Goal: Register for event/course

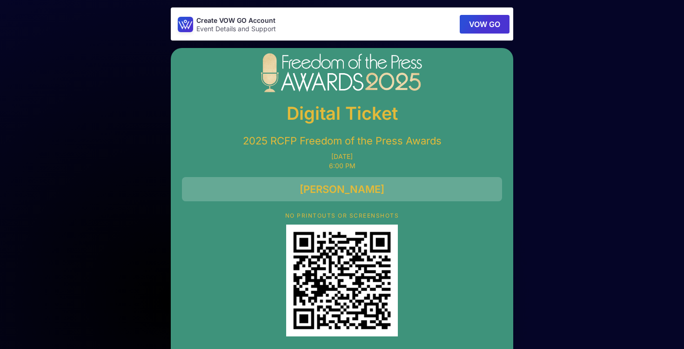
click at [472, 27] on button "VOW GO" at bounding box center [485, 24] width 50 height 19
click at [483, 19] on button "VOW GO" at bounding box center [485, 24] width 50 height 19
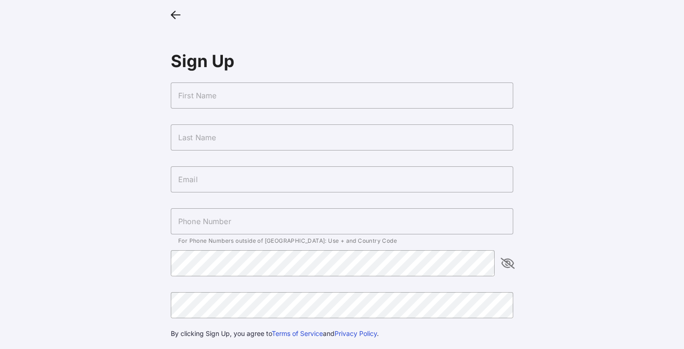
click at [209, 100] on input "text" at bounding box center [342, 95] width 343 height 26
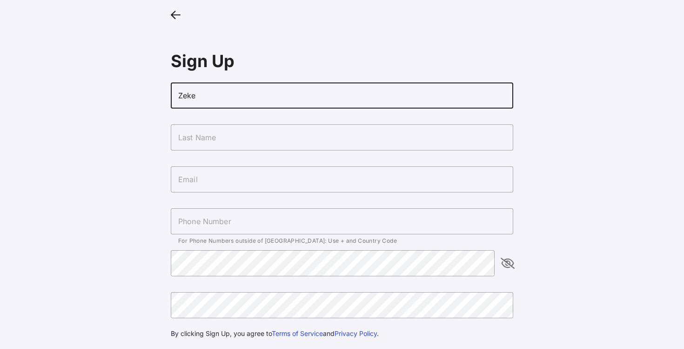
type input "Zeke"
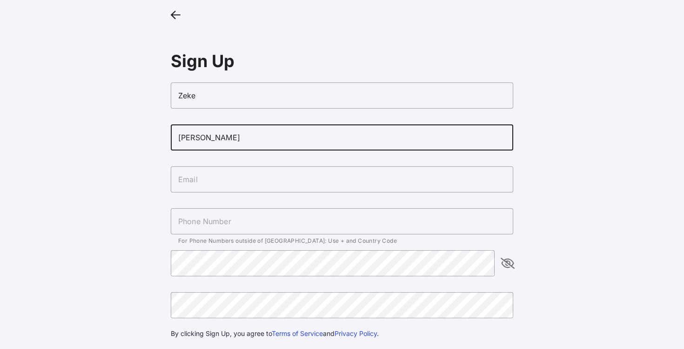
type input "[PERSON_NAME]"
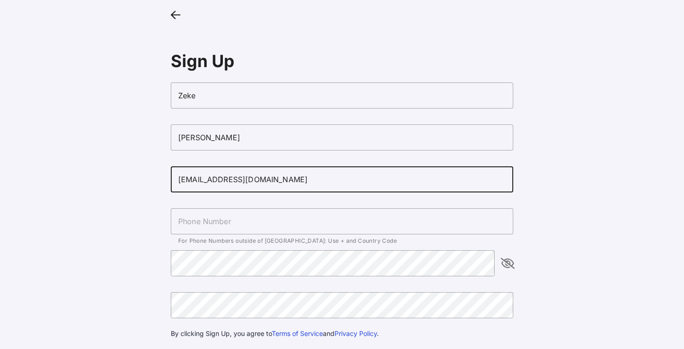
type input "[EMAIL_ADDRESS][DOMAIN_NAME]"
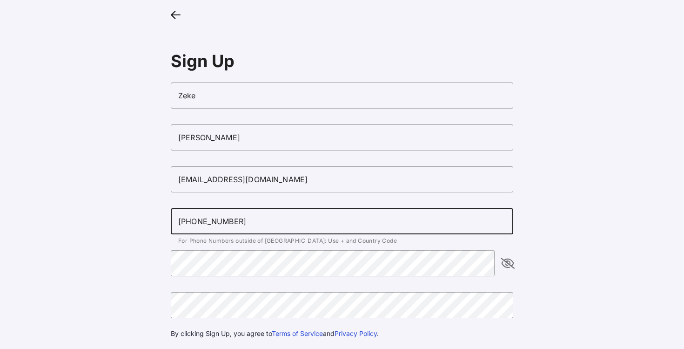
type input "[PHONE_NUMBER]"
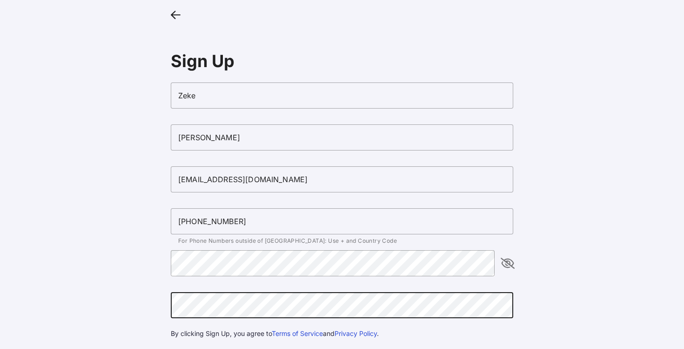
scroll to position [46, 0]
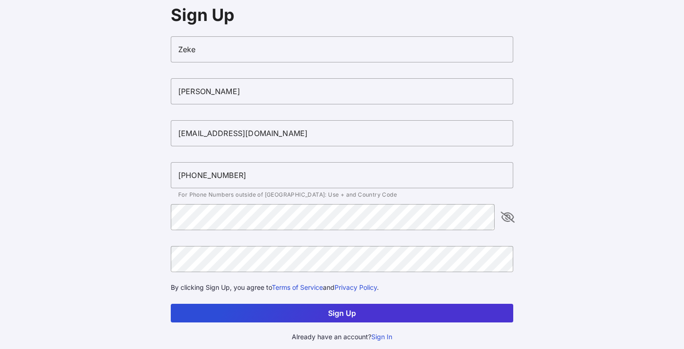
click at [457, 313] on button "Sign Up" at bounding box center [342, 312] width 343 height 19
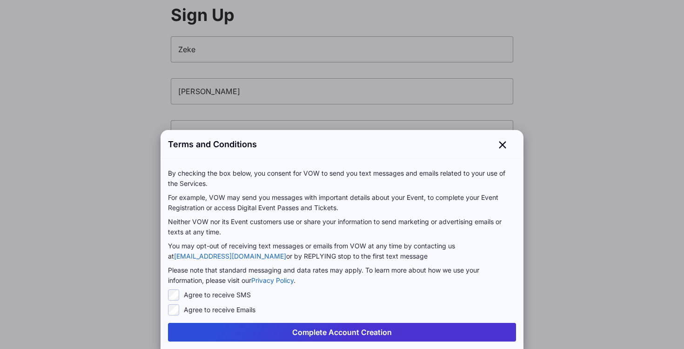
scroll to position [0, 0]
click at [210, 291] on label "Agree to receive SMS" at bounding box center [217, 294] width 67 height 9
click at [208, 296] on label "Agree to receive SMS" at bounding box center [217, 294] width 67 height 9
click at [217, 319] on div "Complete Account Creation" at bounding box center [342, 332] width 363 height 34
click at [217, 330] on button "Complete Account Creation" at bounding box center [342, 332] width 348 height 19
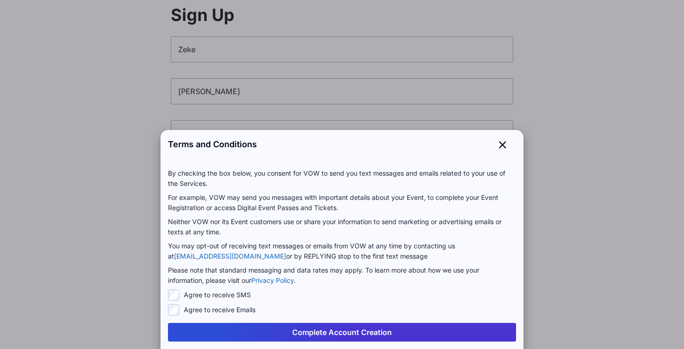
scroll to position [46, 0]
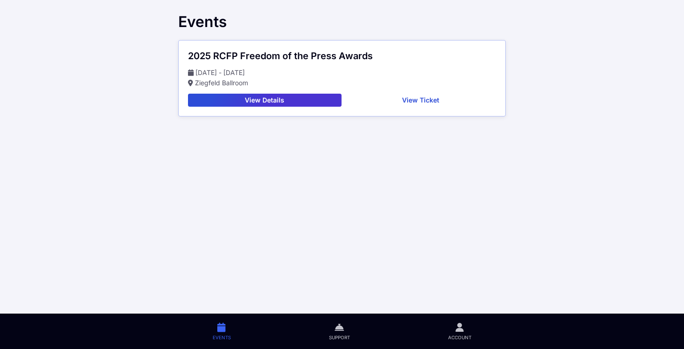
click at [317, 100] on button "View Details" at bounding box center [265, 100] width 154 height 13
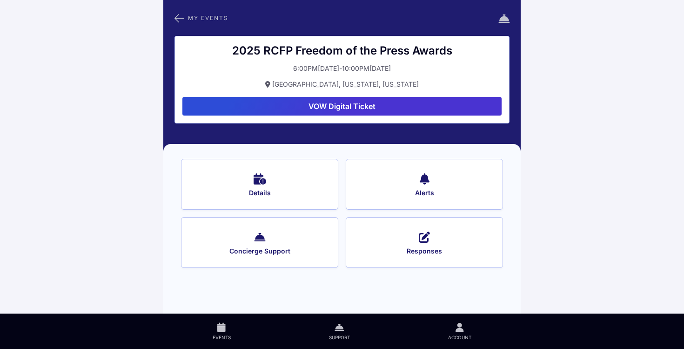
click at [306, 182] on button "Details" at bounding box center [259, 184] width 157 height 51
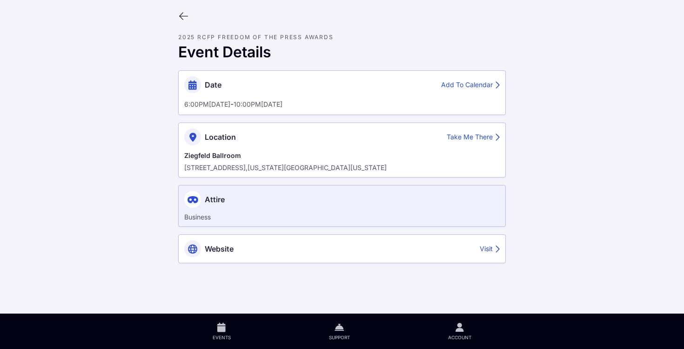
click at [490, 252] on div "Visit" at bounding box center [490, 249] width 20 height 10
drag, startPoint x: 383, startPoint y: 169, endPoint x: 183, endPoint y: 151, distance: 200.6
click at [183, 151] on div "Location Take Me There Ziegfeld Ballroom 141 W 54th Street, New York, New York,…" at bounding box center [342, 149] width 328 height 55
copy div "Ziegfeld Ballroom 141 W 54th Street, New York, New York, 10019, United States"
